Goal: Task Accomplishment & Management: Complete application form

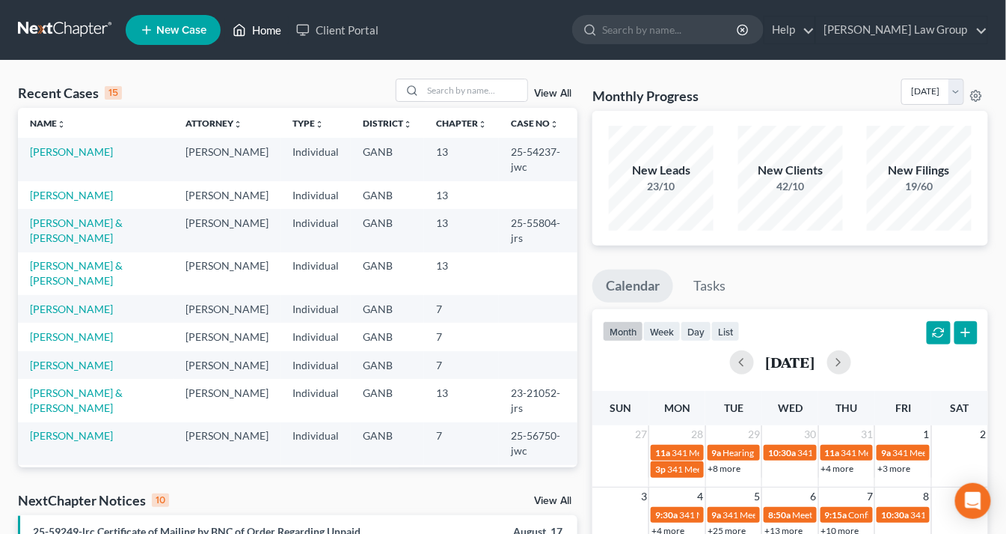
click at [267, 28] on link "Home" at bounding box center [257, 29] width 64 height 27
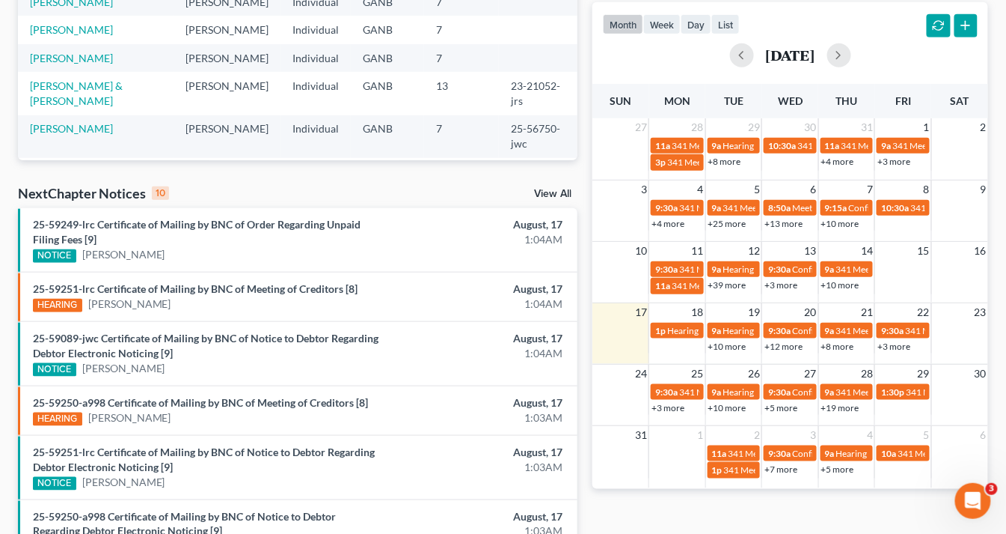
scroll to position [419, 0]
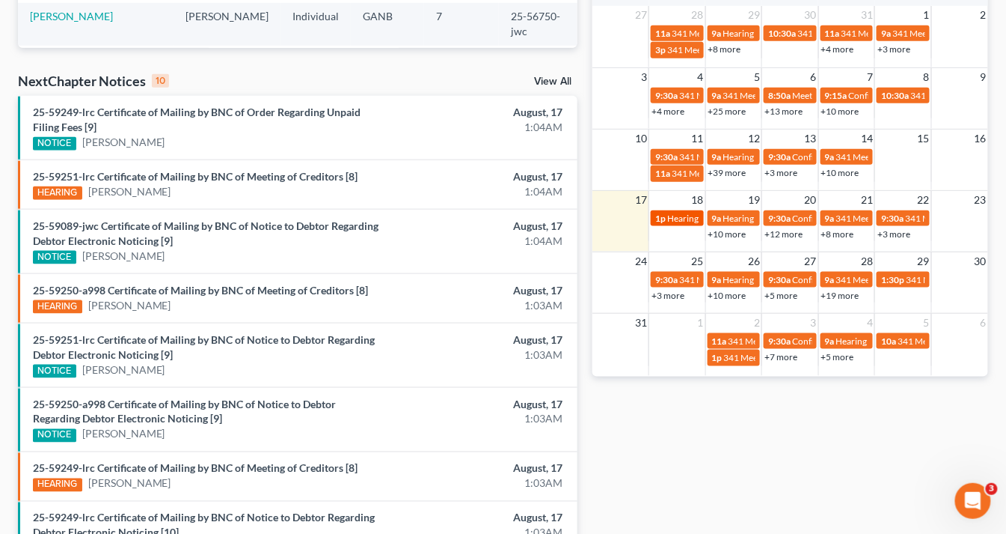
click at [671, 214] on span "Hearing for [PERSON_NAME]" at bounding box center [725, 218] width 117 height 11
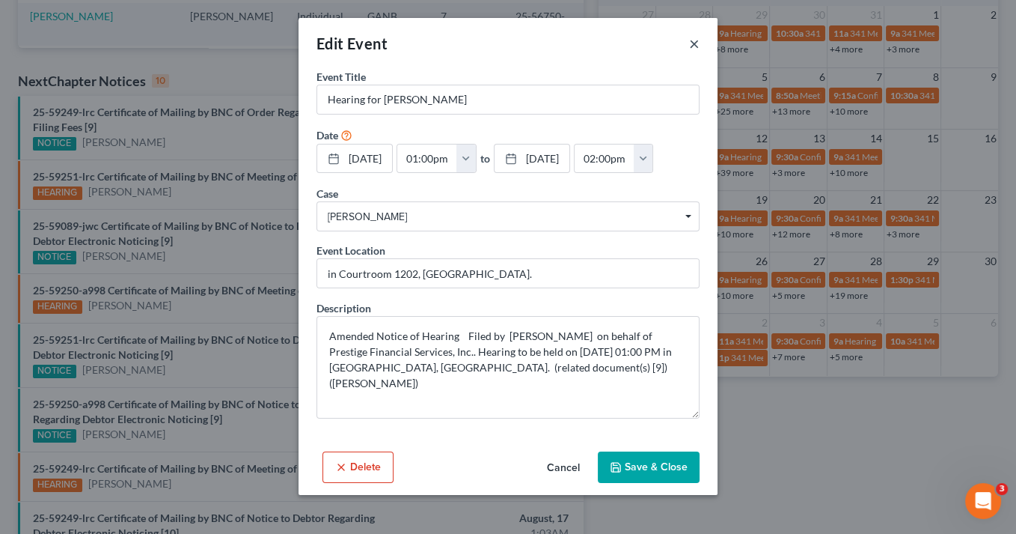
click at [691, 47] on button "×" at bounding box center [694, 43] width 10 height 18
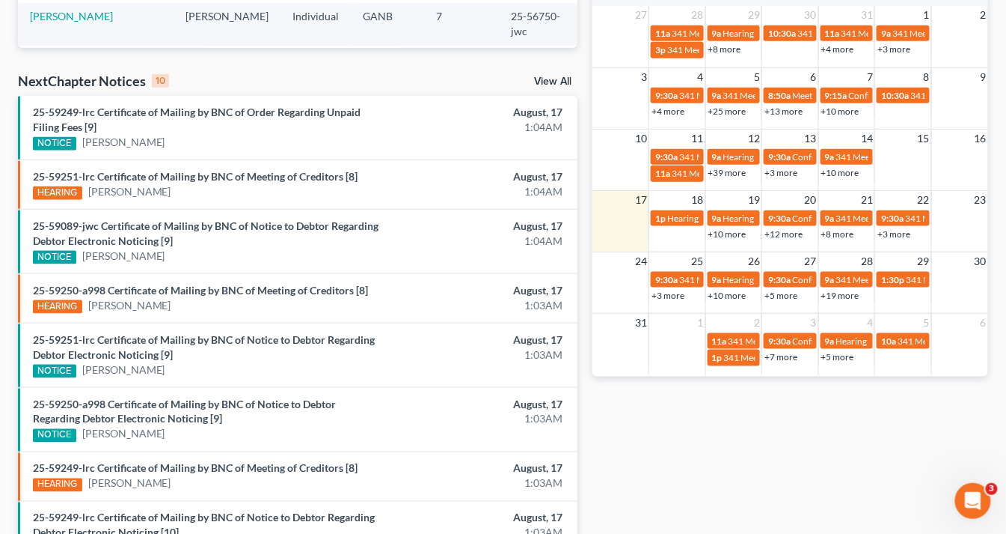
click at [720, 232] on link "+10 more" at bounding box center [728, 233] width 38 height 11
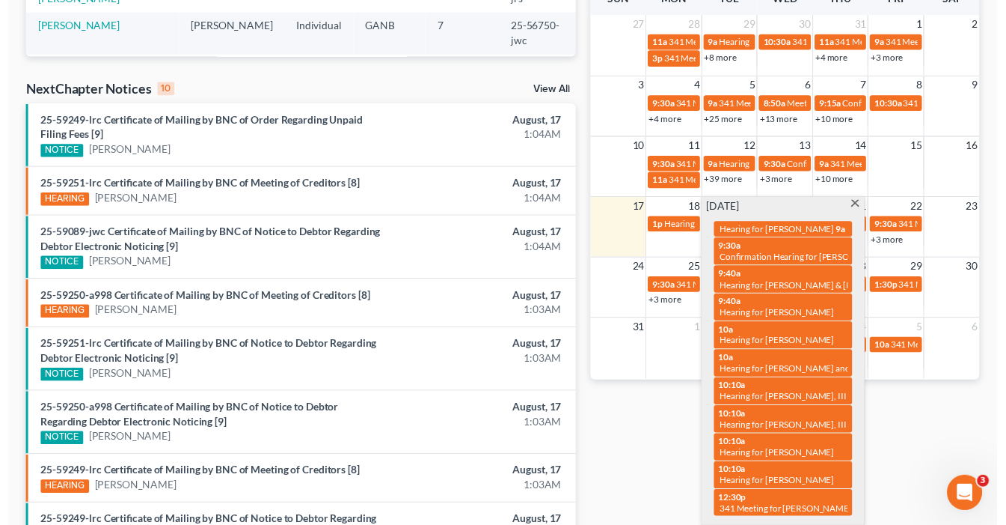
scroll to position [359, 0]
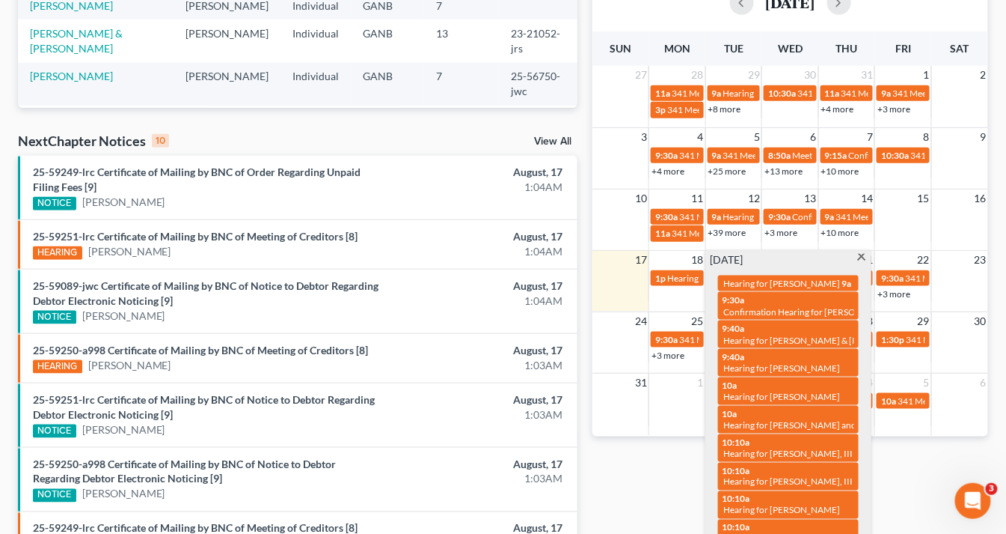
click at [862, 254] on span at bounding box center [862, 259] width 11 height 10
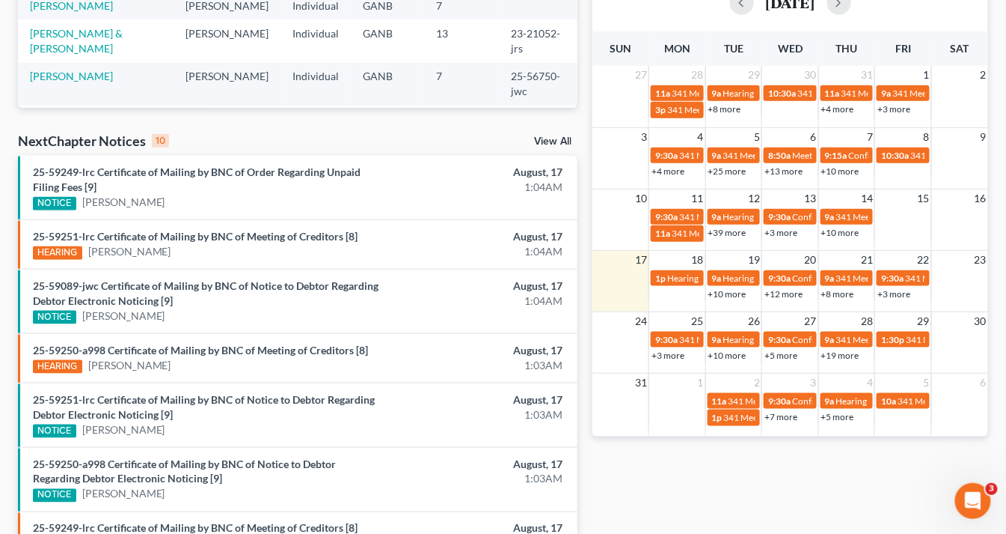
click at [768, 288] on link "+12 more" at bounding box center [784, 293] width 38 height 11
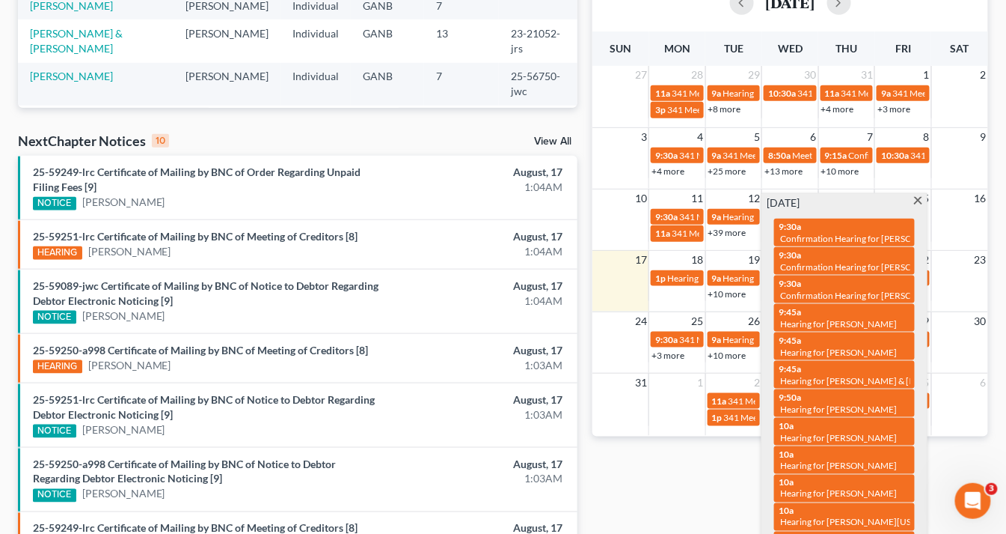
click at [916, 199] on span at bounding box center [918, 202] width 11 height 10
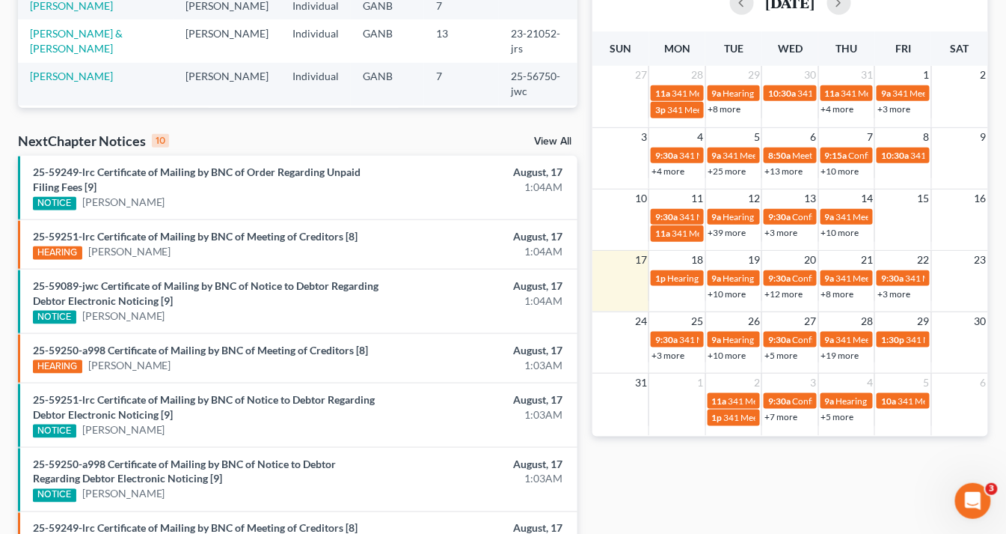
click at [830, 293] on link "+8 more" at bounding box center [838, 293] width 33 height 11
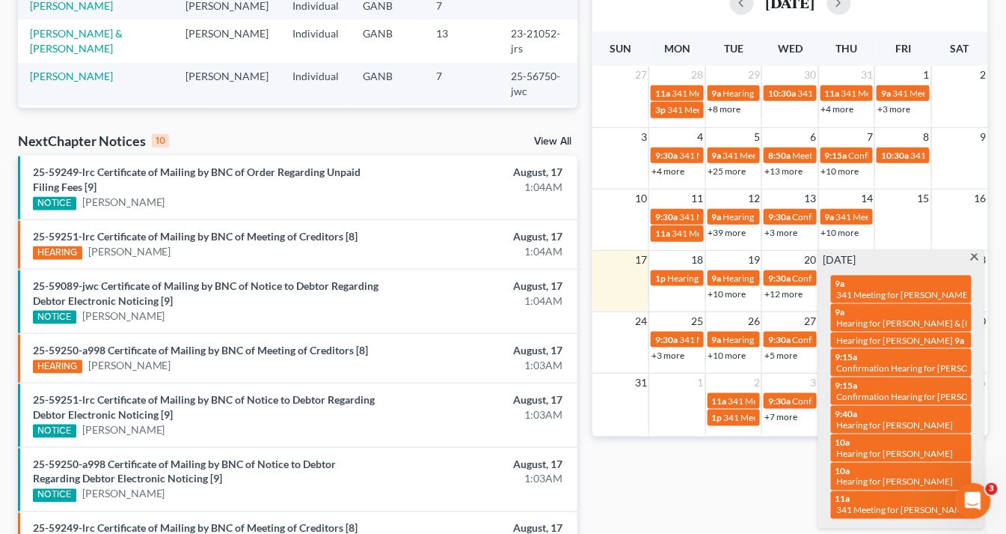
click at [976, 255] on span at bounding box center [975, 259] width 11 height 10
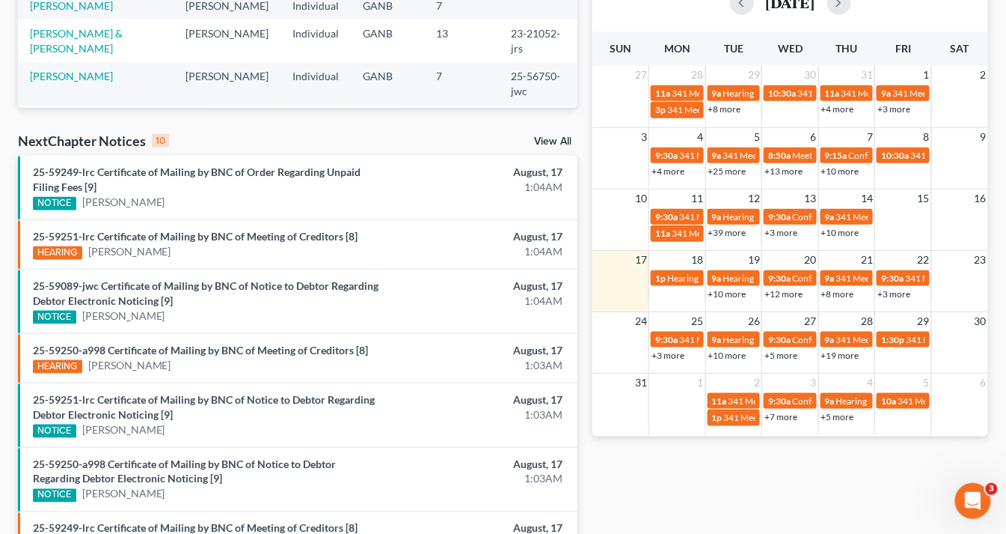
click at [884, 293] on link "+3 more" at bounding box center [894, 293] width 33 height 11
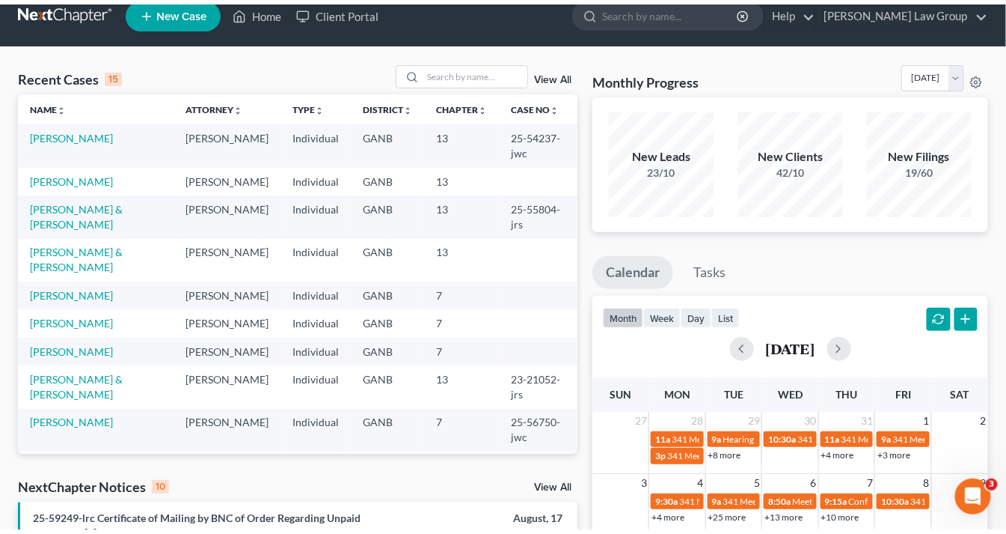
scroll to position [0, 0]
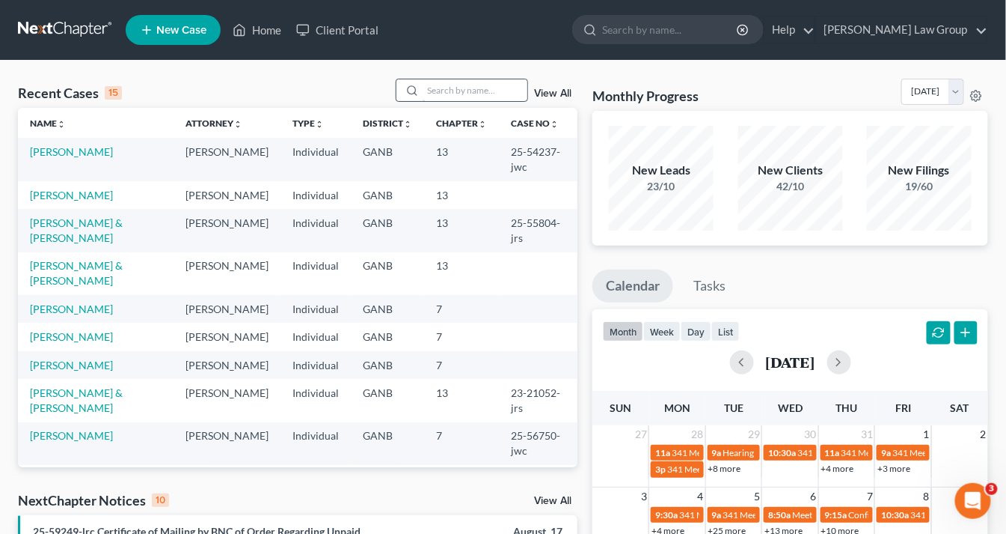
drag, startPoint x: 459, startPoint y: 87, endPoint x: 477, endPoint y: 97, distance: 21.1
click at [471, 93] on input "search" at bounding box center [475, 90] width 105 height 22
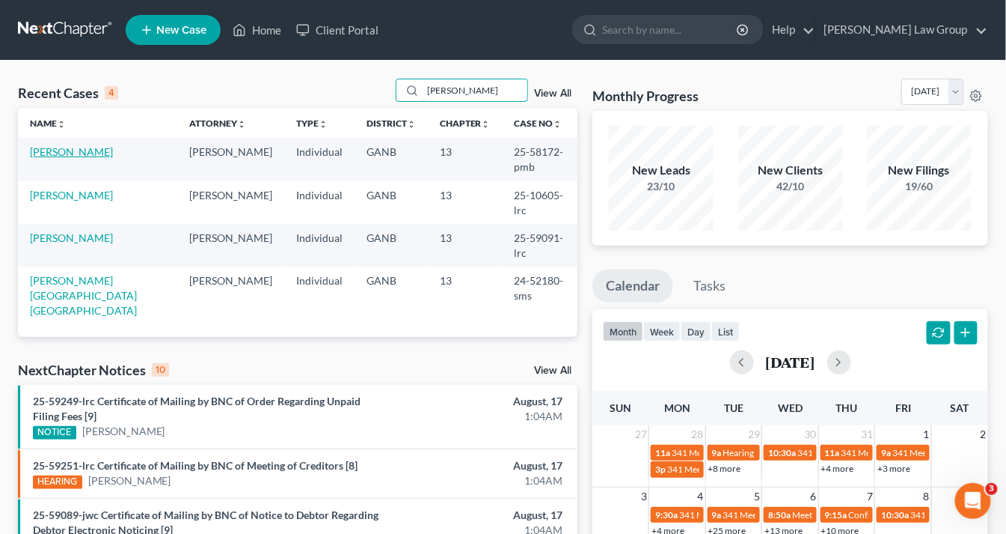
type input "[PERSON_NAME]"
click at [82, 154] on link "[PERSON_NAME]" at bounding box center [71, 151] width 83 height 13
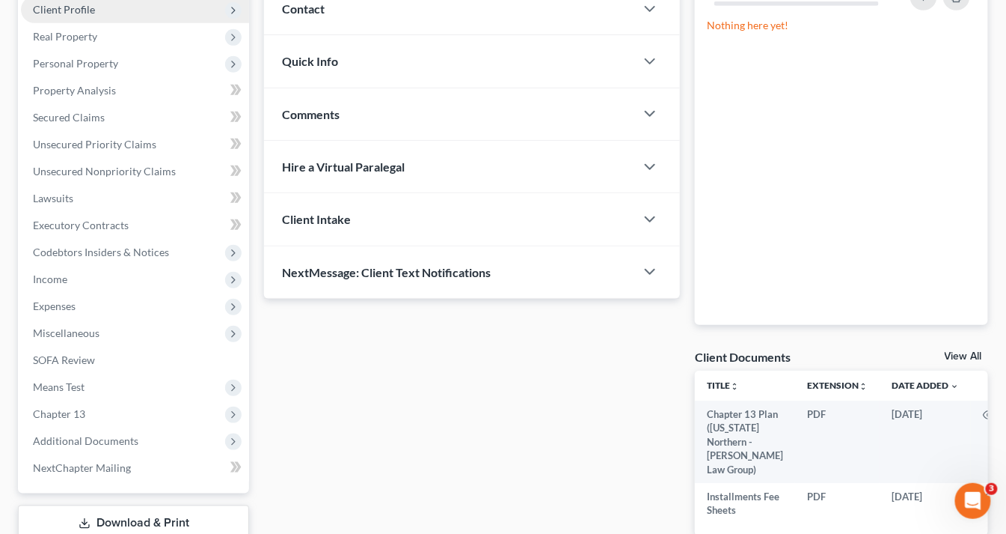
scroll to position [133, 0]
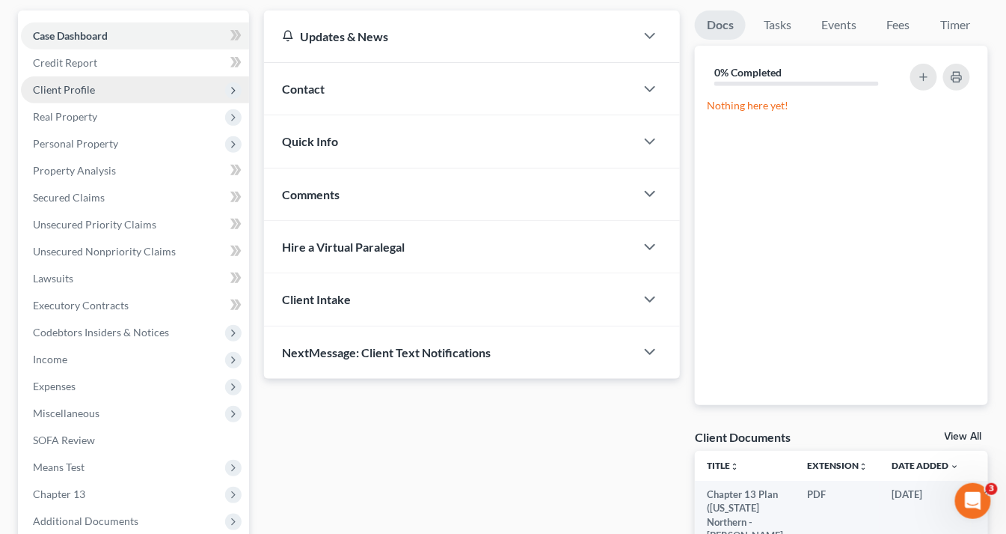
click at [80, 93] on span "Client Profile" at bounding box center [64, 89] width 62 height 13
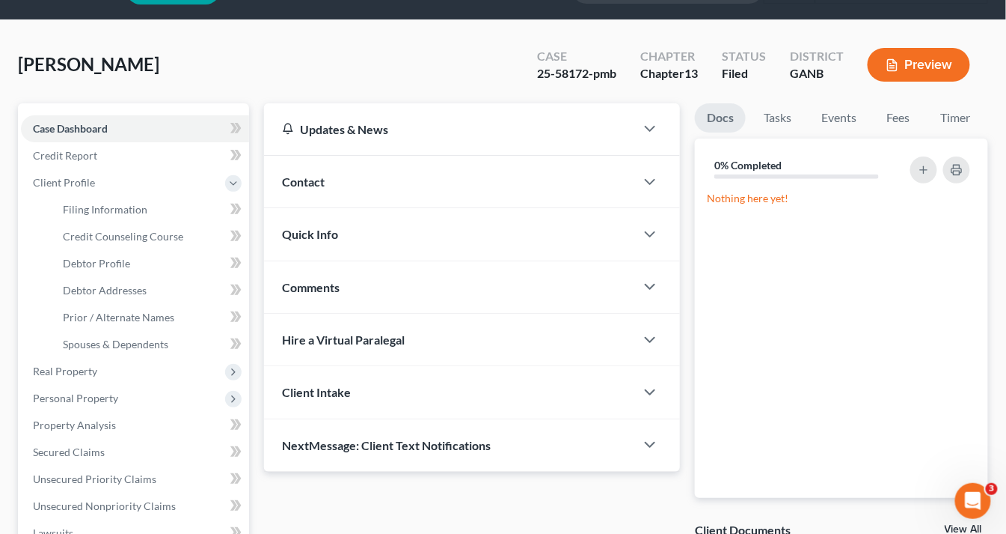
scroll to position [0, 0]
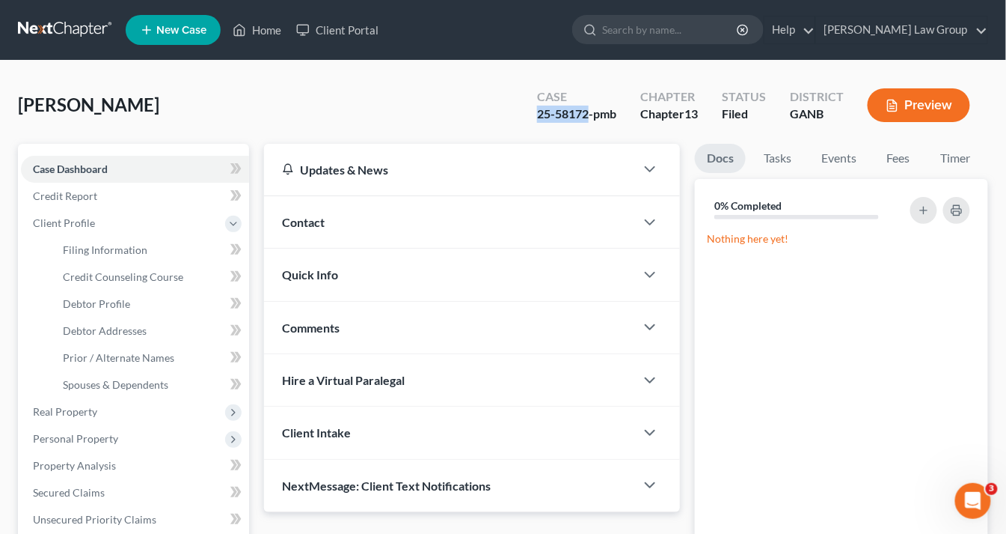
drag, startPoint x: 588, startPoint y: 113, endPoint x: 529, endPoint y: 112, distance: 59.1
click at [528, 112] on div "Case 25-58172-pmb" at bounding box center [576, 107] width 103 height 44
copy div "25-58172"
click at [97, 250] on span "Filing Information" at bounding box center [105, 249] width 85 height 13
select select "1"
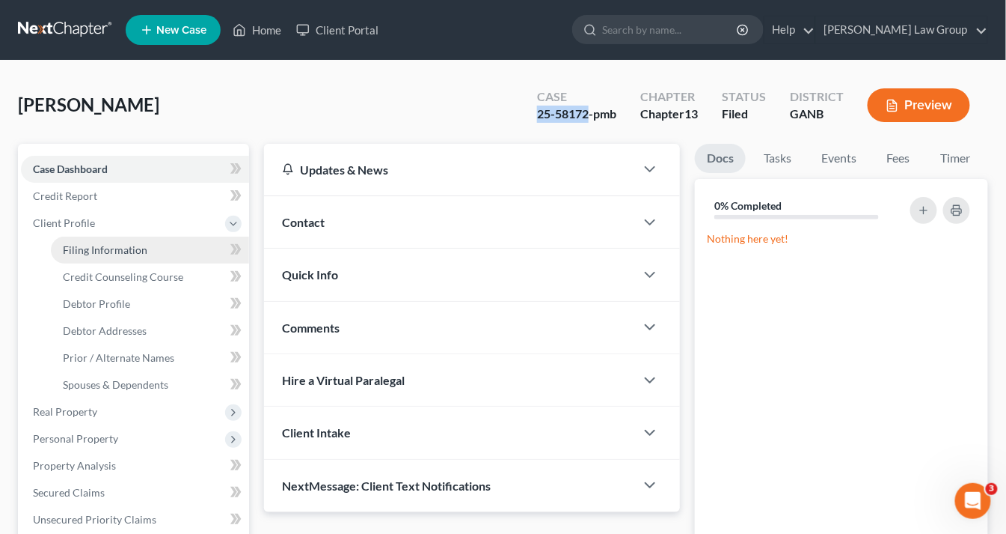
select select "0"
select select "3"
select select "10"
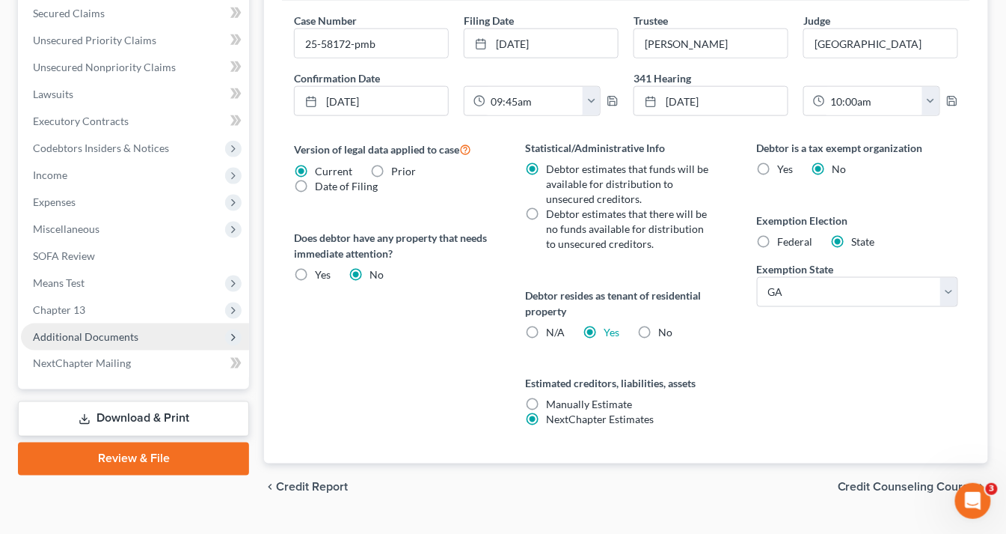
click at [117, 338] on span "Additional Documents" at bounding box center [86, 336] width 106 height 13
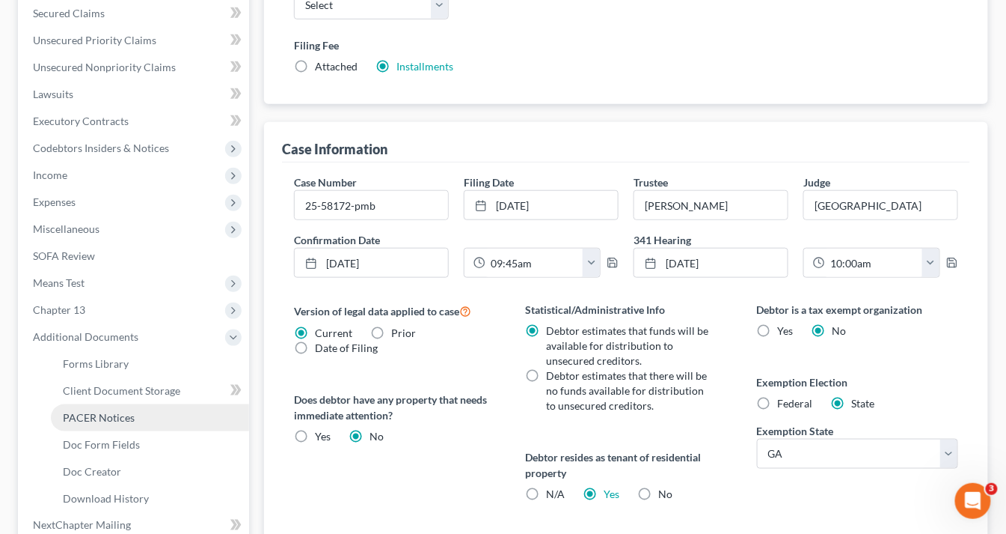
click at [129, 421] on span "PACER Notices" at bounding box center [99, 417] width 72 height 13
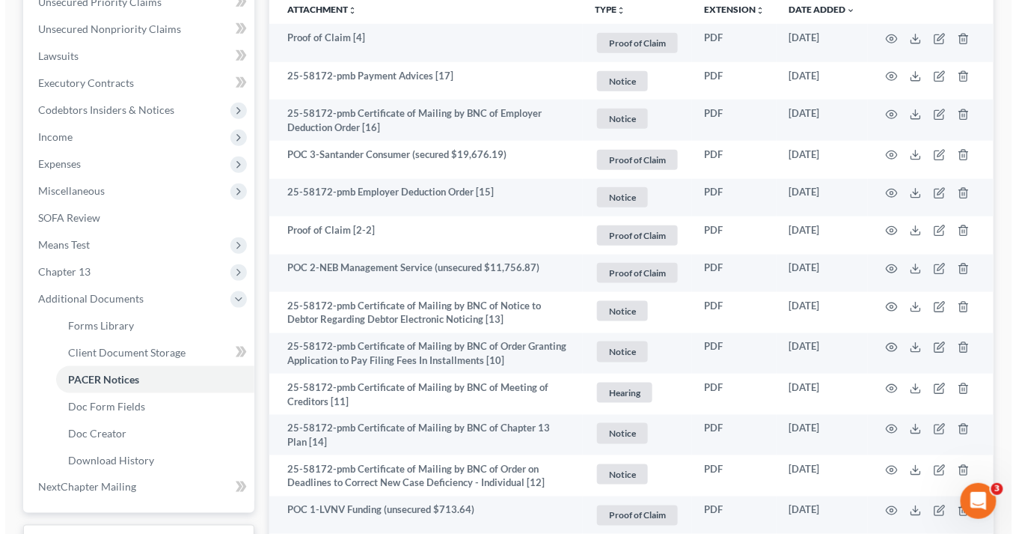
scroll to position [299, 0]
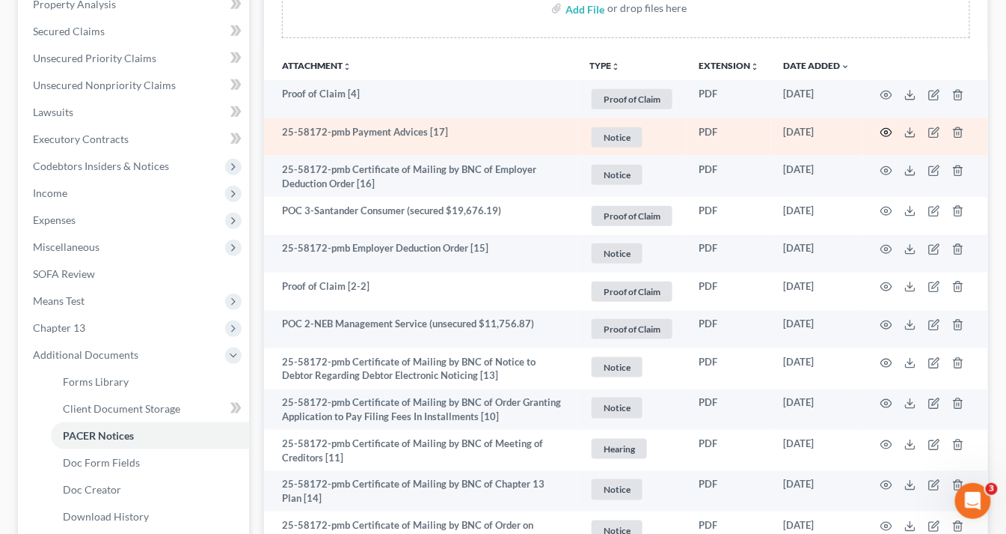
click at [881, 130] on icon "button" at bounding box center [886, 133] width 11 height 8
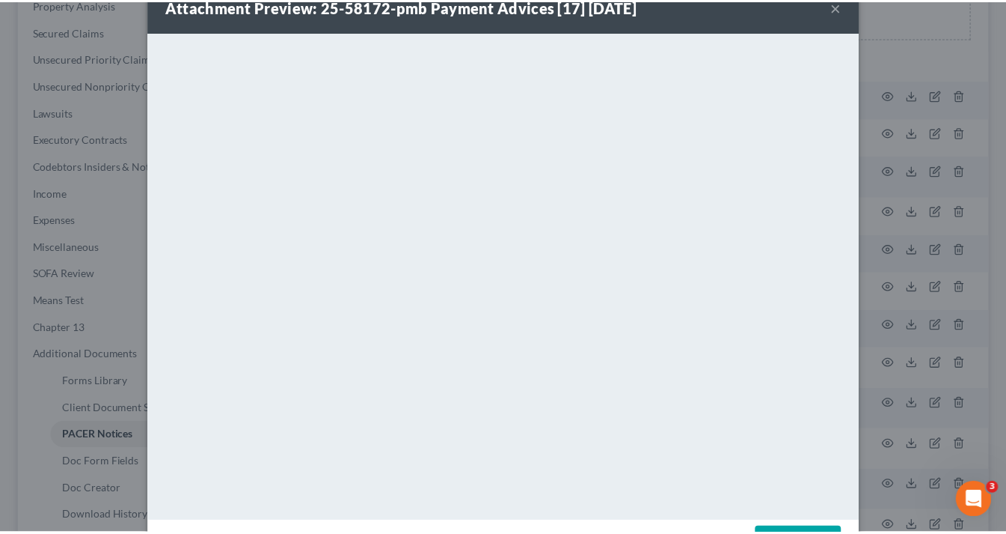
scroll to position [0, 0]
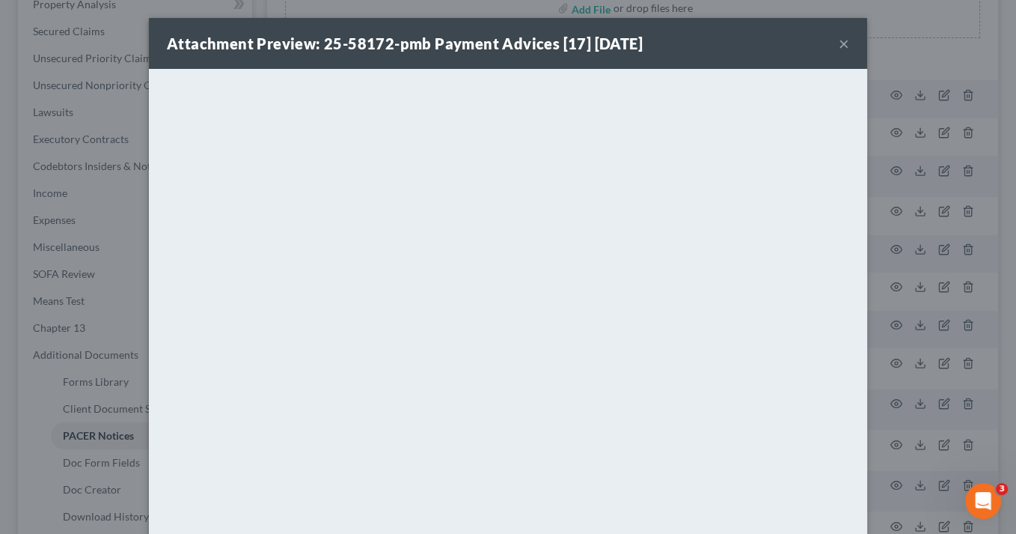
click at [839, 42] on button "×" at bounding box center [844, 43] width 10 height 18
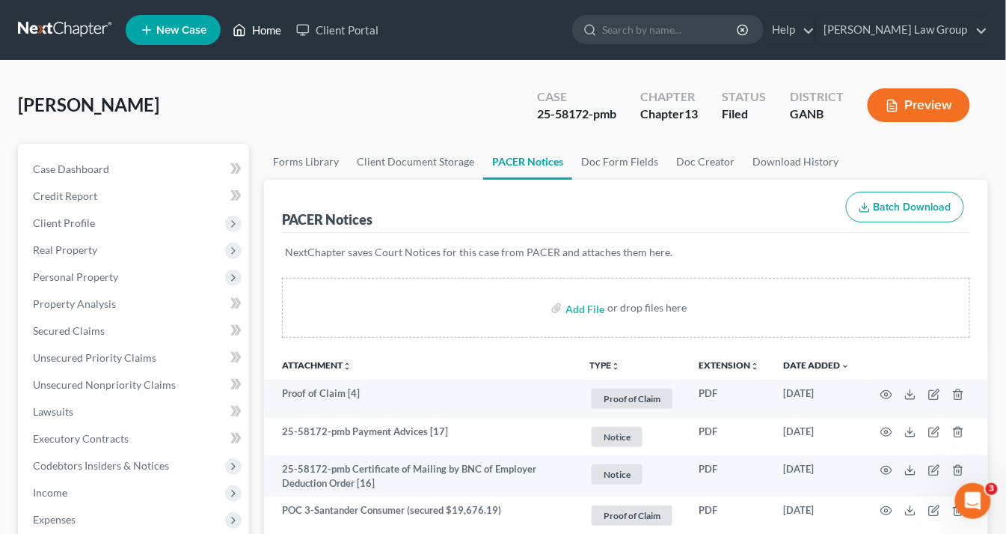
click at [272, 30] on link "Home" at bounding box center [257, 29] width 64 height 27
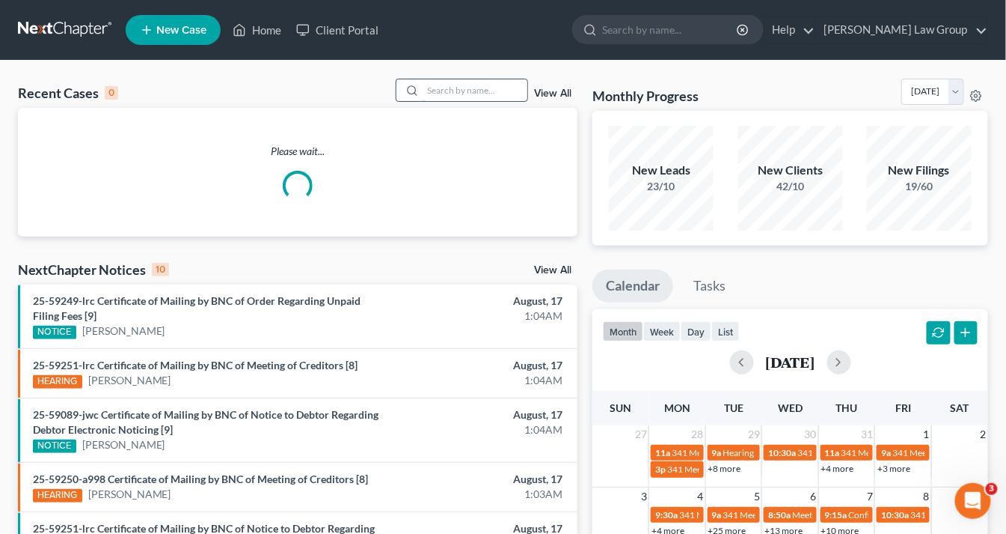
click at [473, 91] on input "search" at bounding box center [475, 90] width 105 height 22
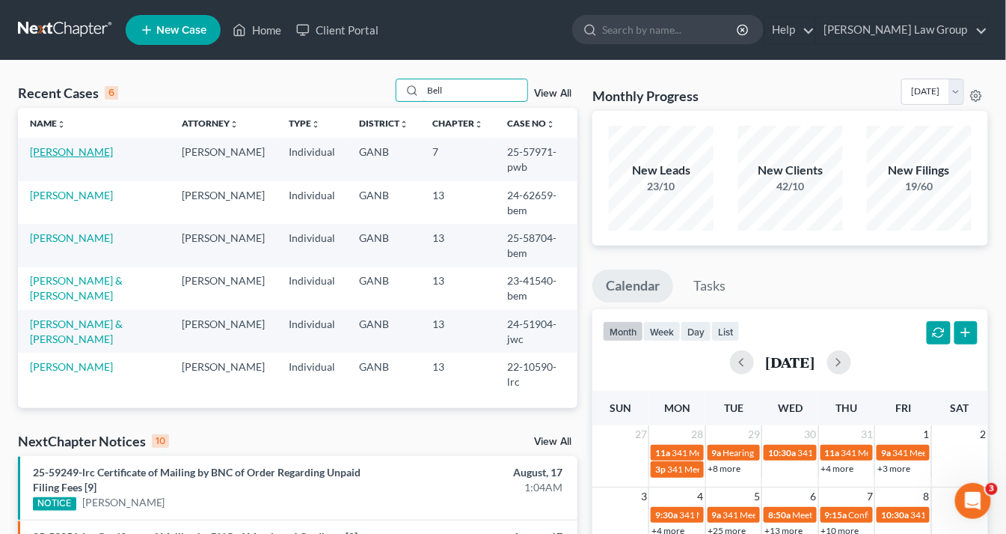
type input "Bell"
click at [60, 155] on link "[PERSON_NAME]" at bounding box center [71, 151] width 83 height 13
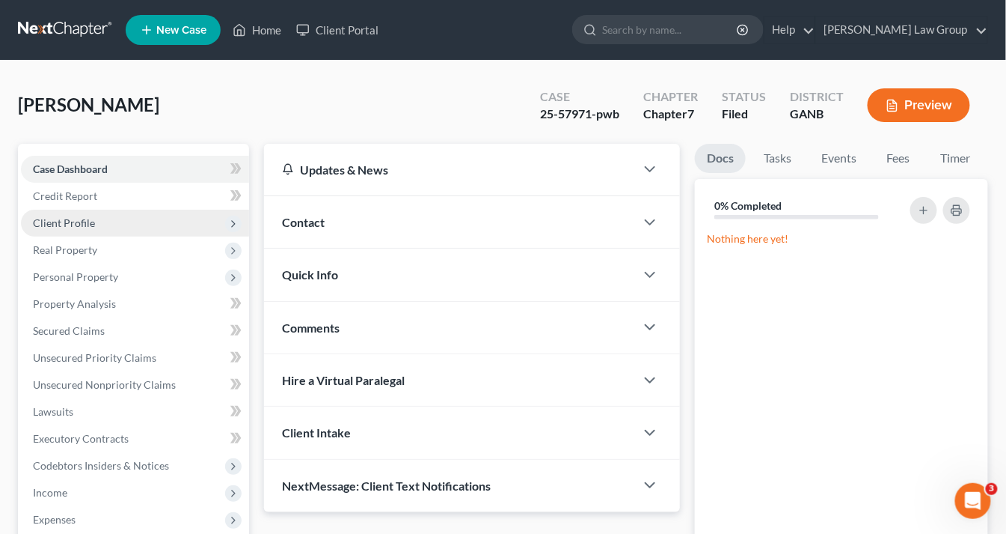
click at [79, 217] on span "Client Profile" at bounding box center [64, 222] width 62 height 13
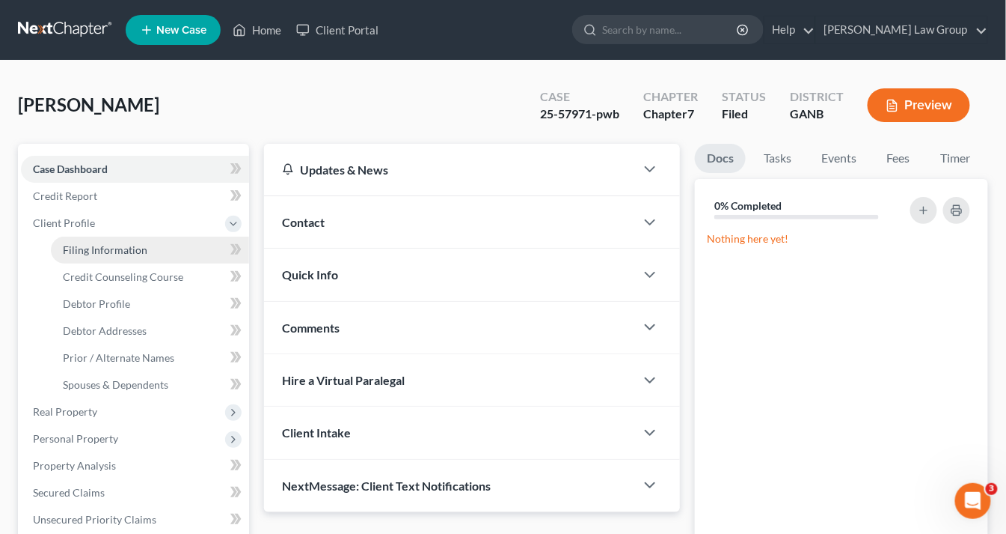
click at [91, 249] on span "Filing Information" at bounding box center [105, 249] width 85 height 13
select select "1"
select select "0"
select select "19"
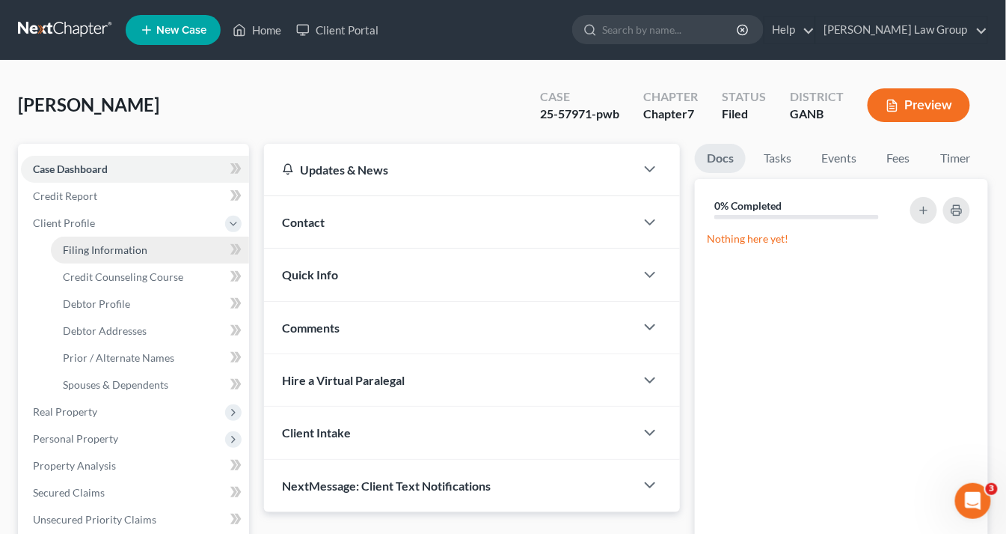
select select "0"
select select "10"
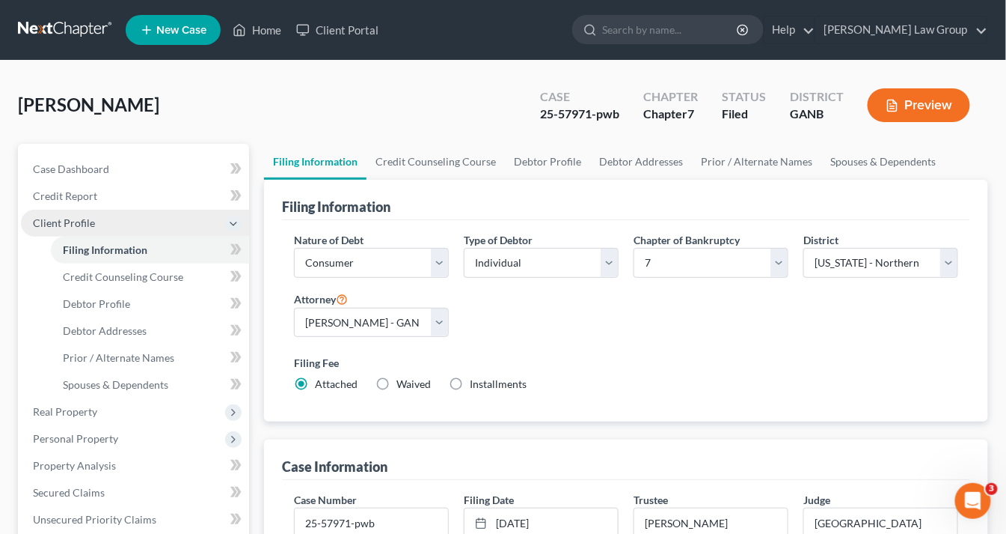
click at [87, 218] on span "Client Profile" at bounding box center [64, 222] width 62 height 13
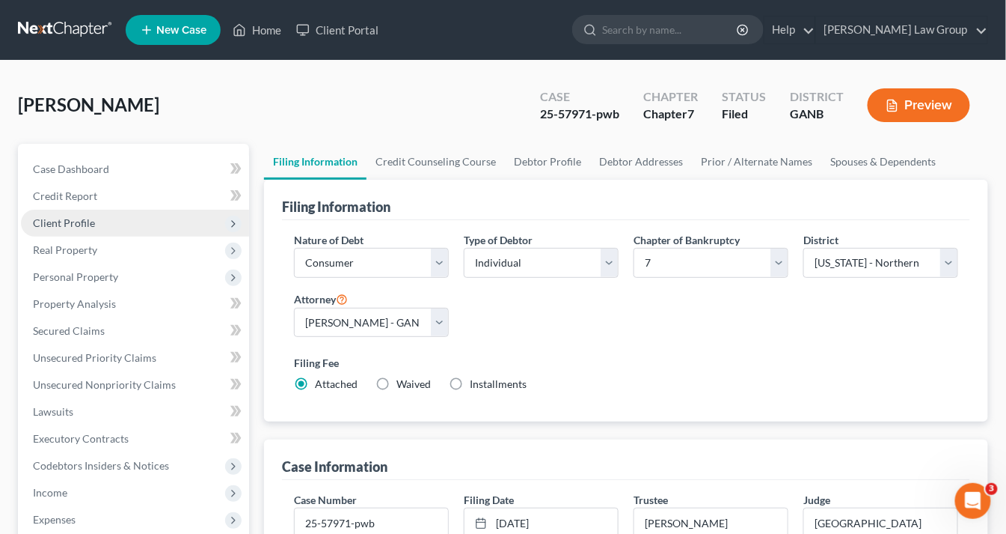
click at [79, 217] on span "Client Profile" at bounding box center [64, 222] width 62 height 13
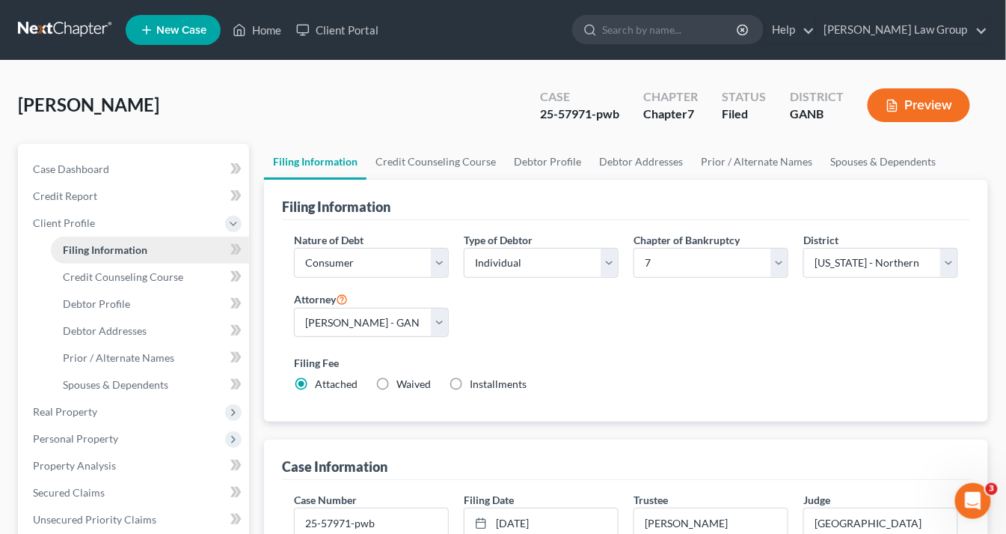
click at [97, 245] on span "Filing Information" at bounding box center [105, 249] width 85 height 13
drag, startPoint x: 263, startPoint y: 29, endPoint x: 283, endPoint y: 31, distance: 19.5
click at [263, 29] on link "Home" at bounding box center [257, 29] width 64 height 27
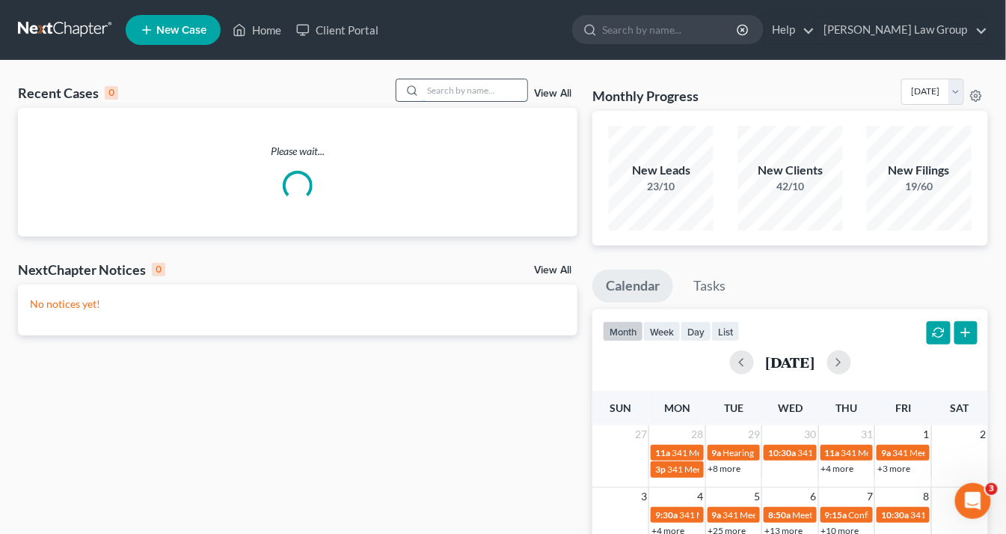
click at [446, 90] on input "search" at bounding box center [475, 90] width 105 height 22
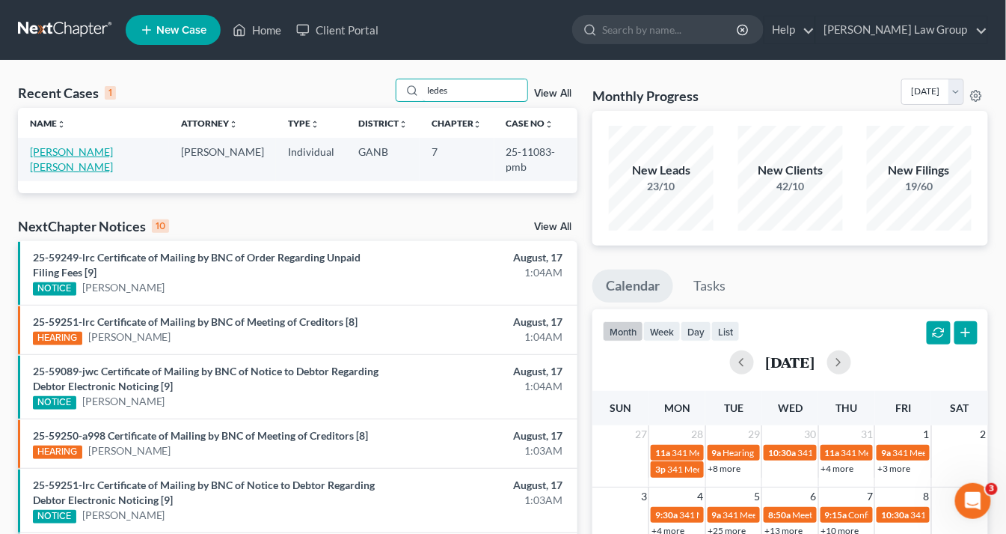
type input "ledes"
click at [76, 150] on link "[PERSON_NAME] [PERSON_NAME]" at bounding box center [71, 159] width 83 height 28
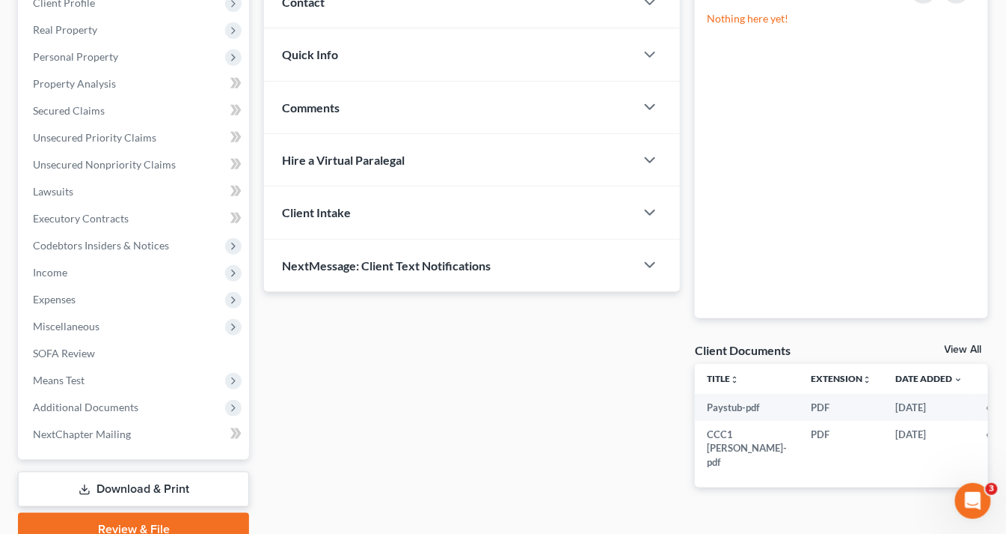
scroll to position [286, 0]
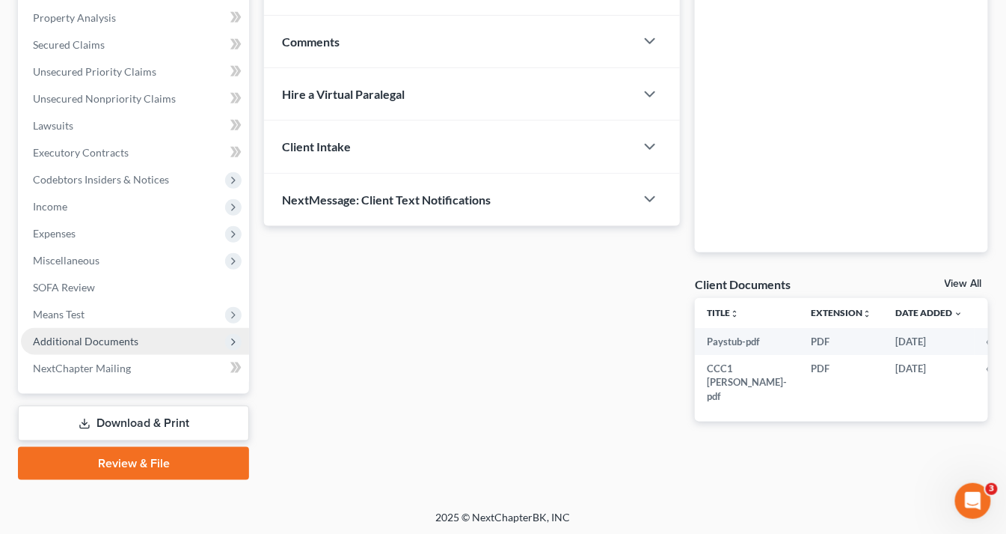
click at [104, 336] on span "Additional Documents" at bounding box center [86, 340] width 106 height 13
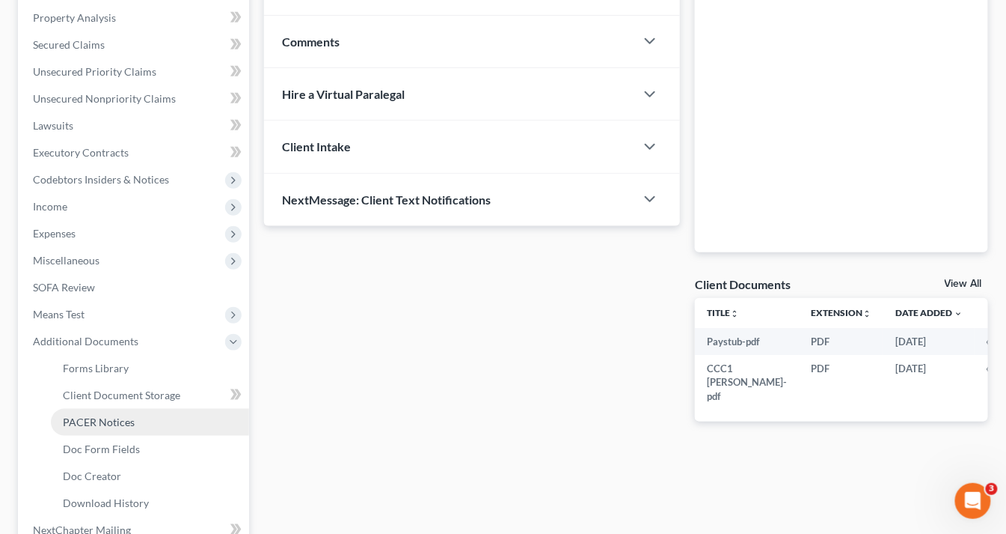
click at [98, 416] on span "PACER Notices" at bounding box center [99, 421] width 72 height 13
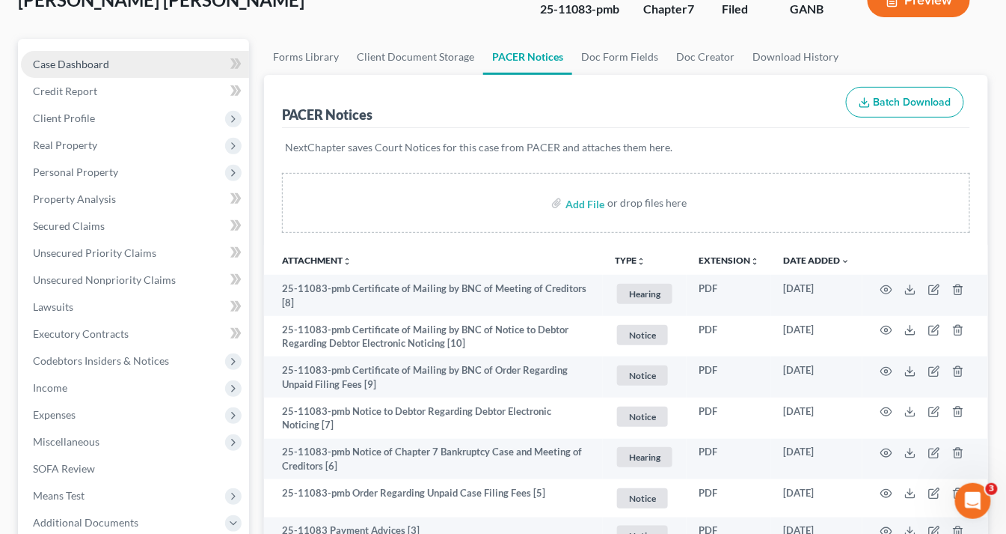
scroll to position [60, 0]
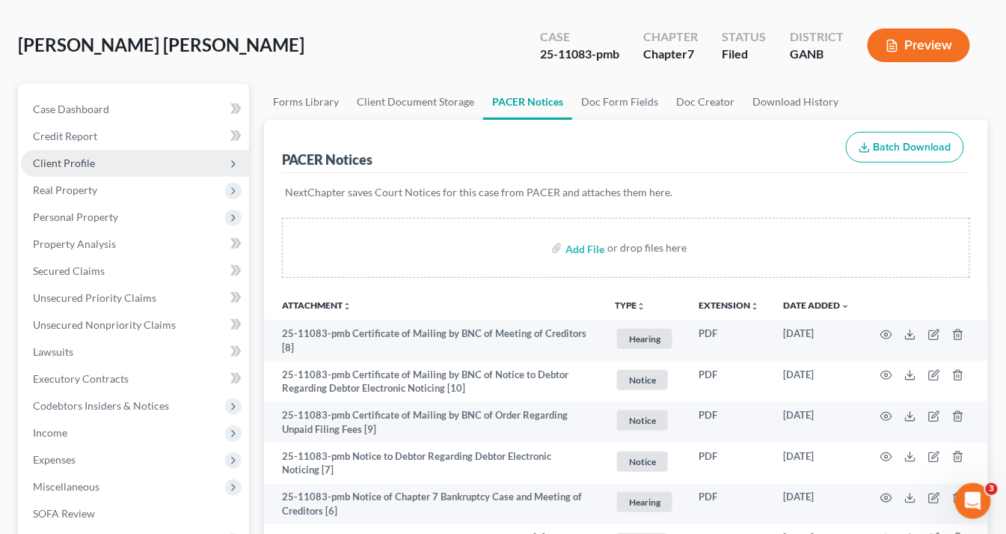
click at [86, 162] on span "Client Profile" at bounding box center [64, 162] width 62 height 13
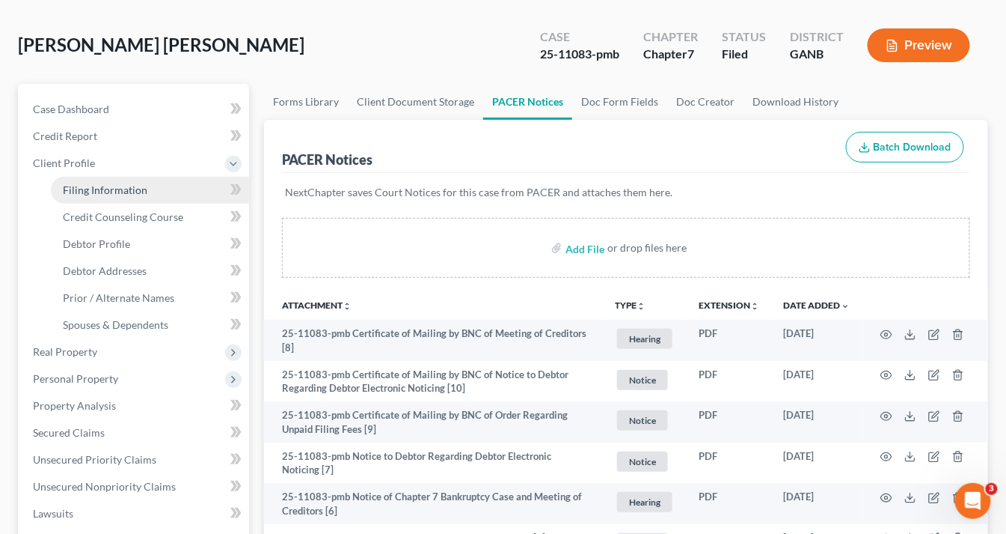
click at [114, 190] on span "Filing Information" at bounding box center [105, 189] width 85 height 13
select select "1"
select select "0"
select select "19"
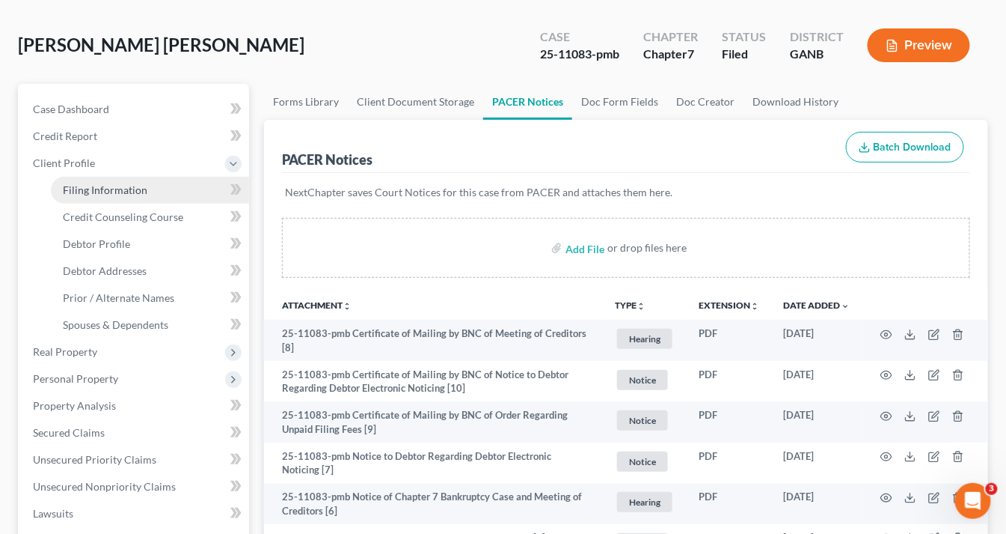
select select "0"
select select "10"
